Goal: Task Accomplishment & Management: Manage account settings

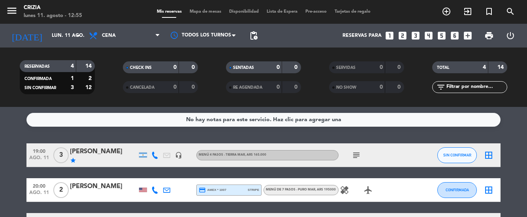
click at [256, 39] on span "pending_actions" at bounding box center [253, 35] width 9 height 9
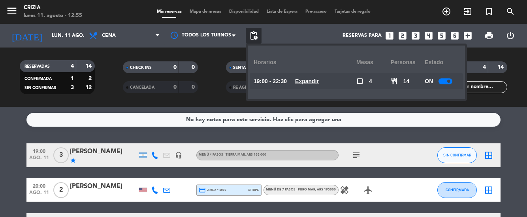
click at [315, 82] on u "Expandir" at bounding box center [307, 81] width 24 height 6
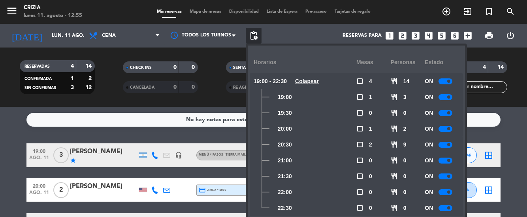
click at [444, 146] on div at bounding box center [446, 144] width 14 height 6
click at [501, 134] on div "No hay notas para este servicio. Haz clic para agregar una 19:00 ago. 11 3 [PER…" at bounding box center [263, 162] width 527 height 110
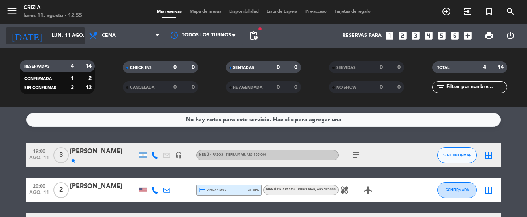
click at [69, 29] on input "lun. 11 ago." at bounding box center [81, 35] width 67 height 13
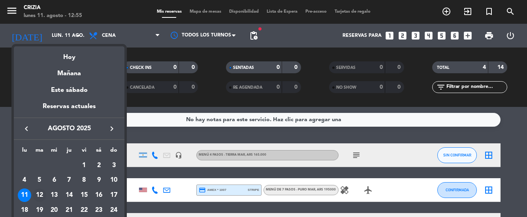
click at [46, 196] on td "12" at bounding box center [39, 194] width 15 height 15
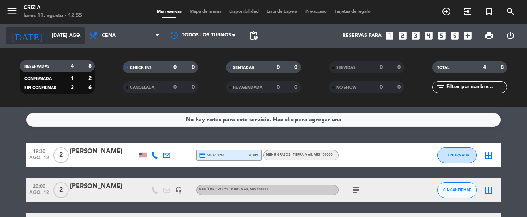
click at [60, 36] on input "[DATE] ago." at bounding box center [81, 35] width 67 height 13
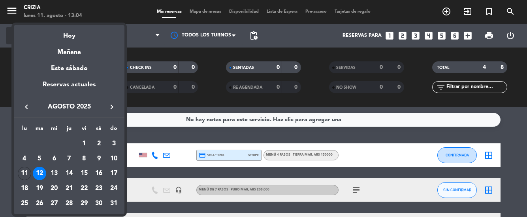
click at [515, 143] on div at bounding box center [263, 108] width 527 height 217
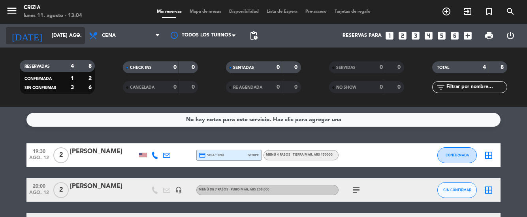
click at [62, 38] on input "[DATE] ago." at bounding box center [81, 35] width 67 height 13
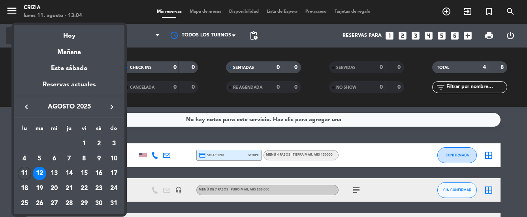
click at [290, 126] on div at bounding box center [263, 108] width 527 height 217
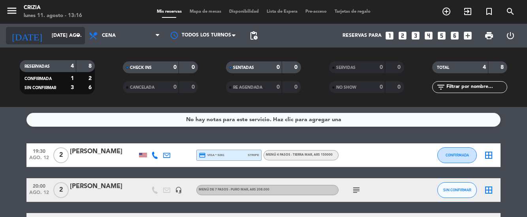
click at [49, 29] on input "[DATE] ago." at bounding box center [81, 35] width 67 height 13
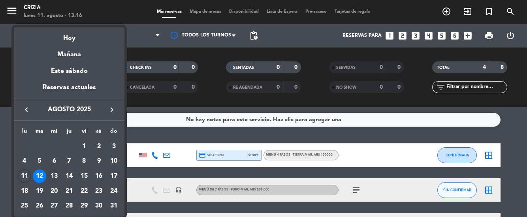
click at [54, 172] on div "13" at bounding box center [53, 175] width 13 height 13
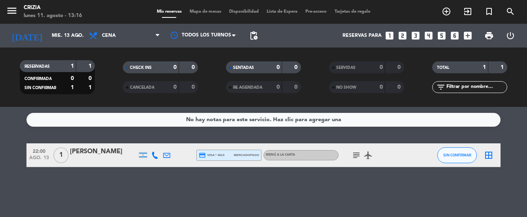
click at [252, 31] on span "pending_actions" at bounding box center [253, 35] width 9 height 9
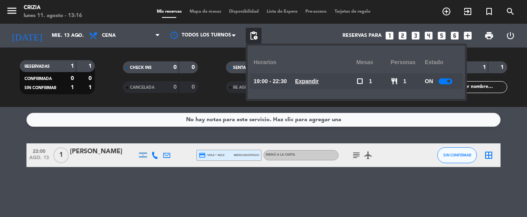
click at [309, 77] on span "Expandir" at bounding box center [307, 81] width 24 height 9
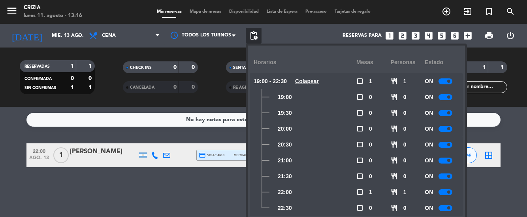
click at [310, 77] on span "Colapsar" at bounding box center [307, 81] width 24 height 9
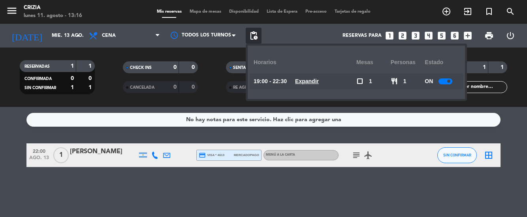
click at [254, 31] on span "pending_actions" at bounding box center [253, 35] width 9 height 9
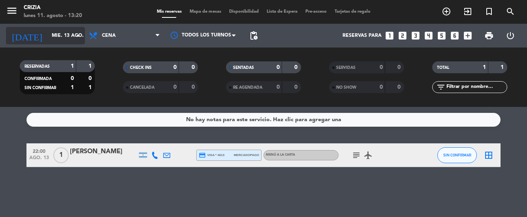
click at [67, 29] on input "mié. 13 ago." at bounding box center [81, 35] width 67 height 13
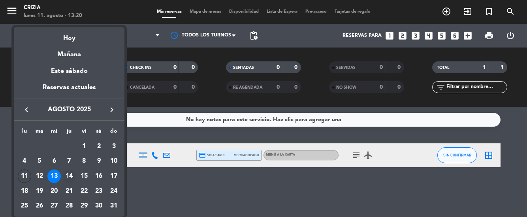
click at [74, 175] on div "14" at bounding box center [68, 175] width 13 height 13
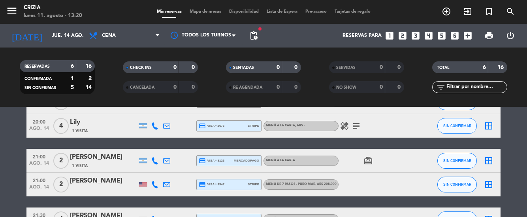
scroll to position [39, 0]
click at [356, 121] on icon "subject" at bounding box center [356, 125] width 9 height 9
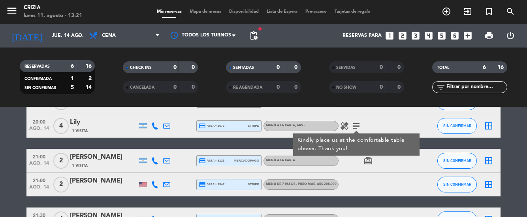
click at [428, 105] on div "19:30 ago. 14 2 [PERSON_NAME] credit_card visa * 0655 stripe MENÚ DE 7 PASOS - …" at bounding box center [263, 142] width 474 height 175
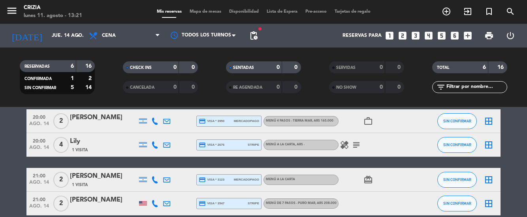
scroll to position [47, 0]
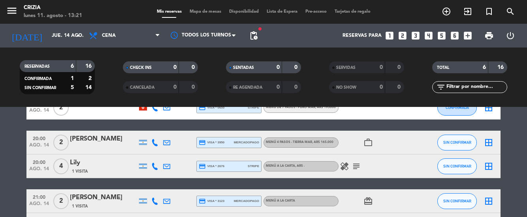
click at [335, 161] on div "MENÚ A LA CARTA , ARS -" at bounding box center [301, 166] width 75 height 10
click at [341, 161] on icon "healing" at bounding box center [344, 165] width 9 height 9
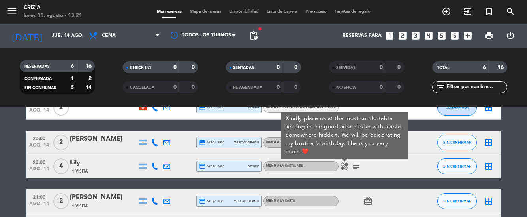
click at [103, 168] on div "1 Visita" at bounding box center [103, 171] width 67 height 7
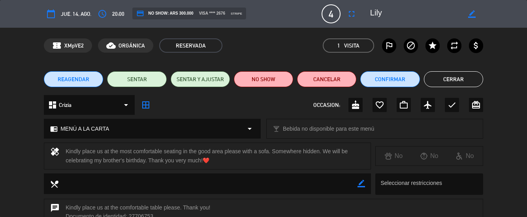
click at [350, 106] on div "cake" at bounding box center [355, 105] width 14 height 14
click at [458, 80] on button "Cerrar" at bounding box center [453, 79] width 59 height 16
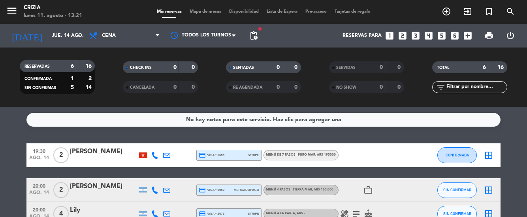
scroll to position [0, 0]
click at [66, 37] on input "jue. 14 ago." at bounding box center [81, 35] width 67 height 13
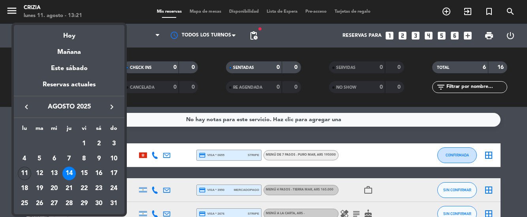
click at [28, 173] on div "11" at bounding box center [24, 172] width 13 height 13
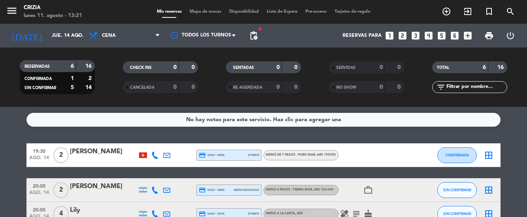
type input "lun. 11 ago."
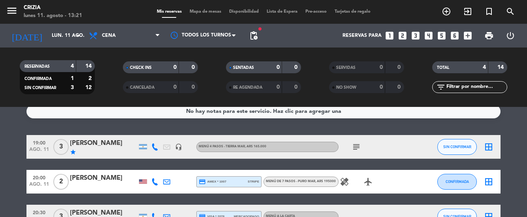
scroll to position [10, 0]
